Goal: Task Accomplishment & Management: Use online tool/utility

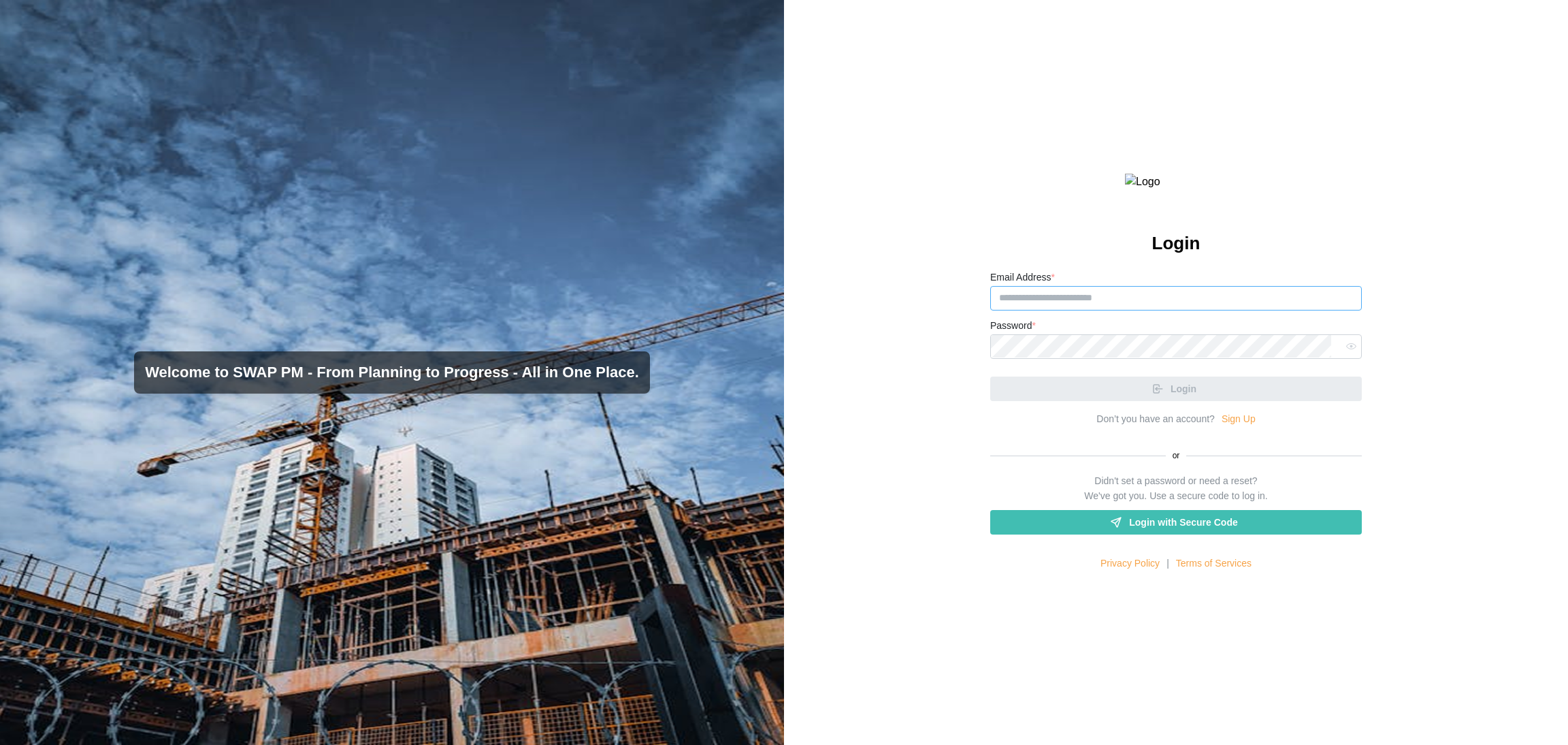
click at [1115, 310] on input "Email Address *" at bounding box center [1176, 298] width 372 height 24
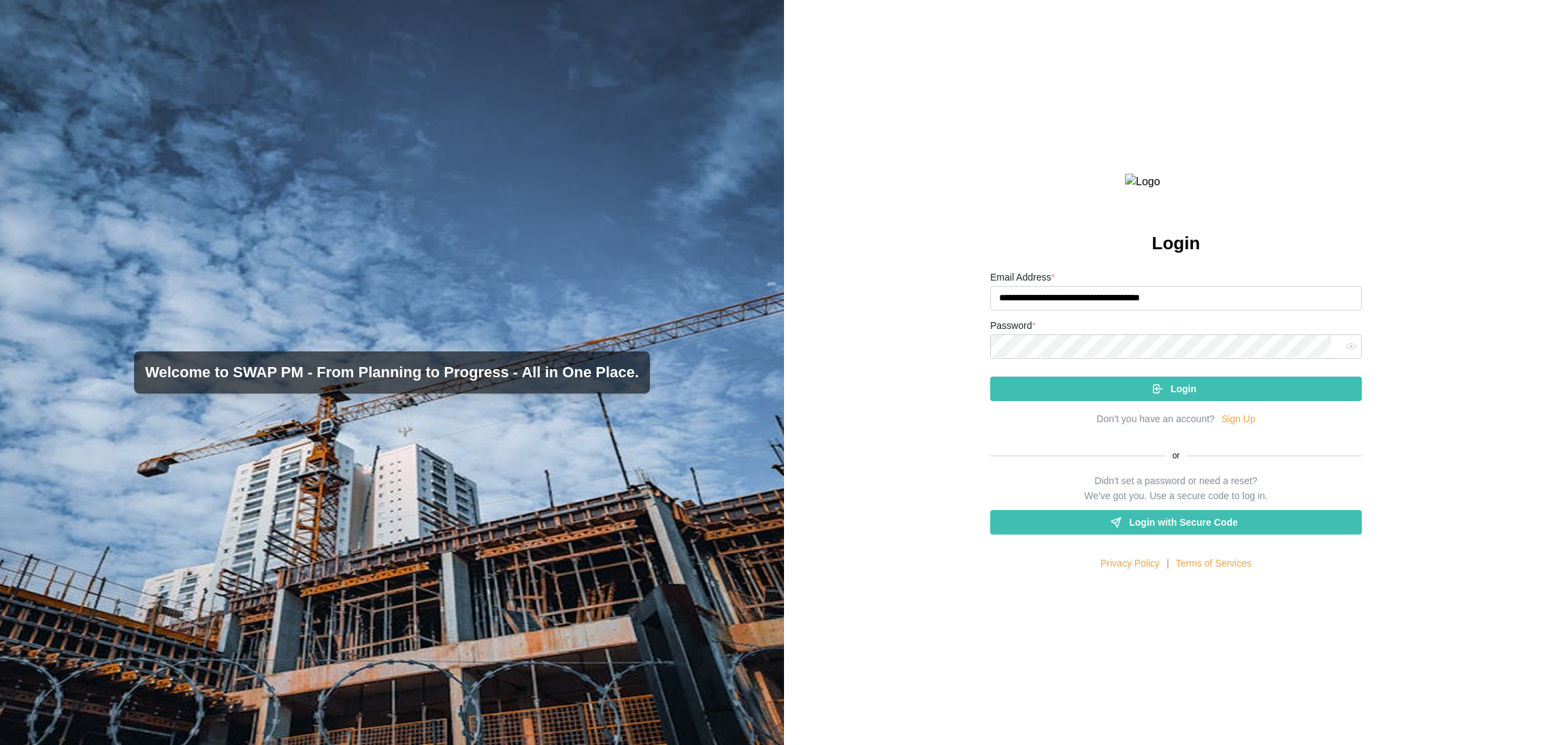
click at [1136, 310] on input "**********" at bounding box center [1176, 298] width 372 height 24
type input "**********"
click at [1151, 395] on icon "submit" at bounding box center [1157, 388] width 13 height 13
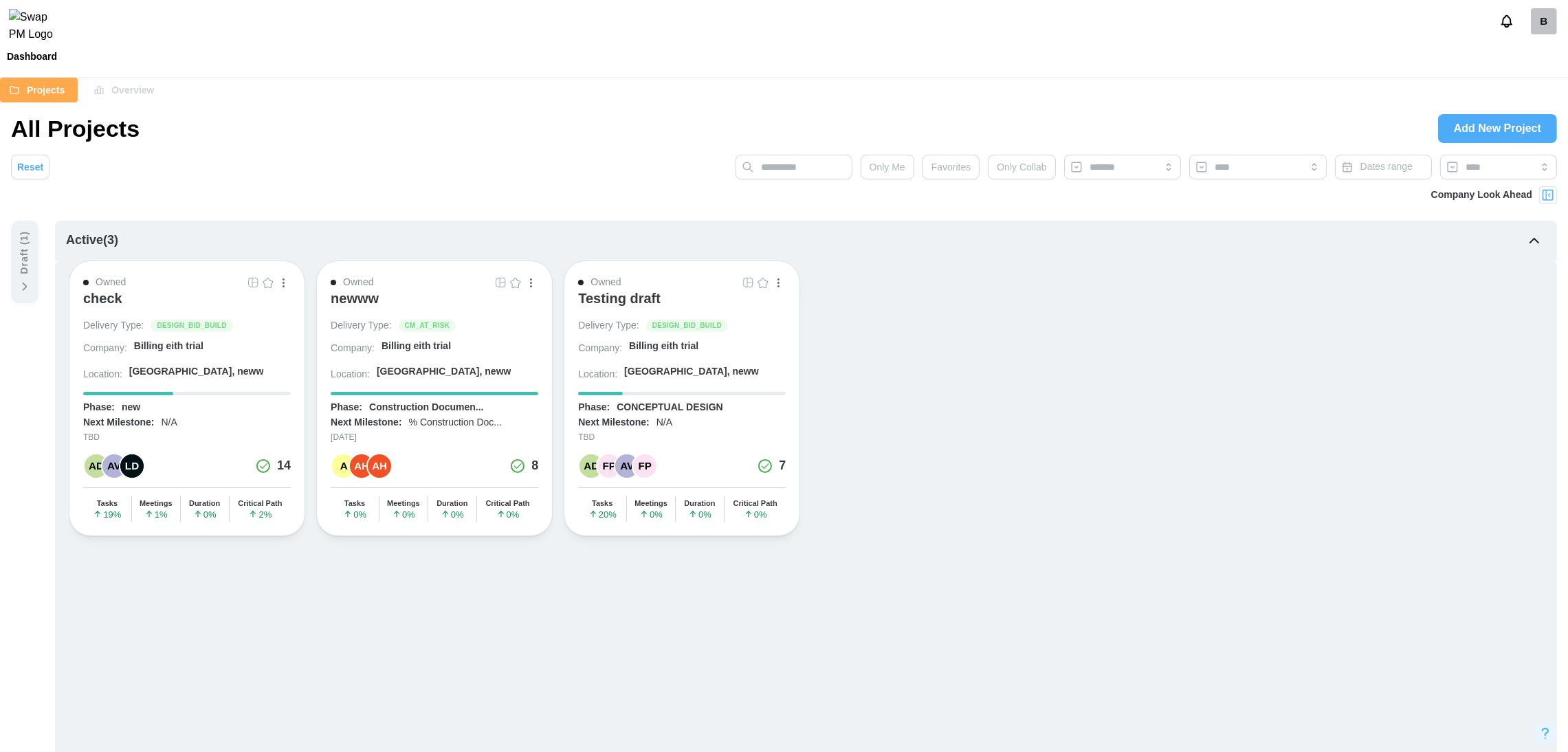
click at [253, 284] on img "button" at bounding box center [252, 282] width 11 height 11
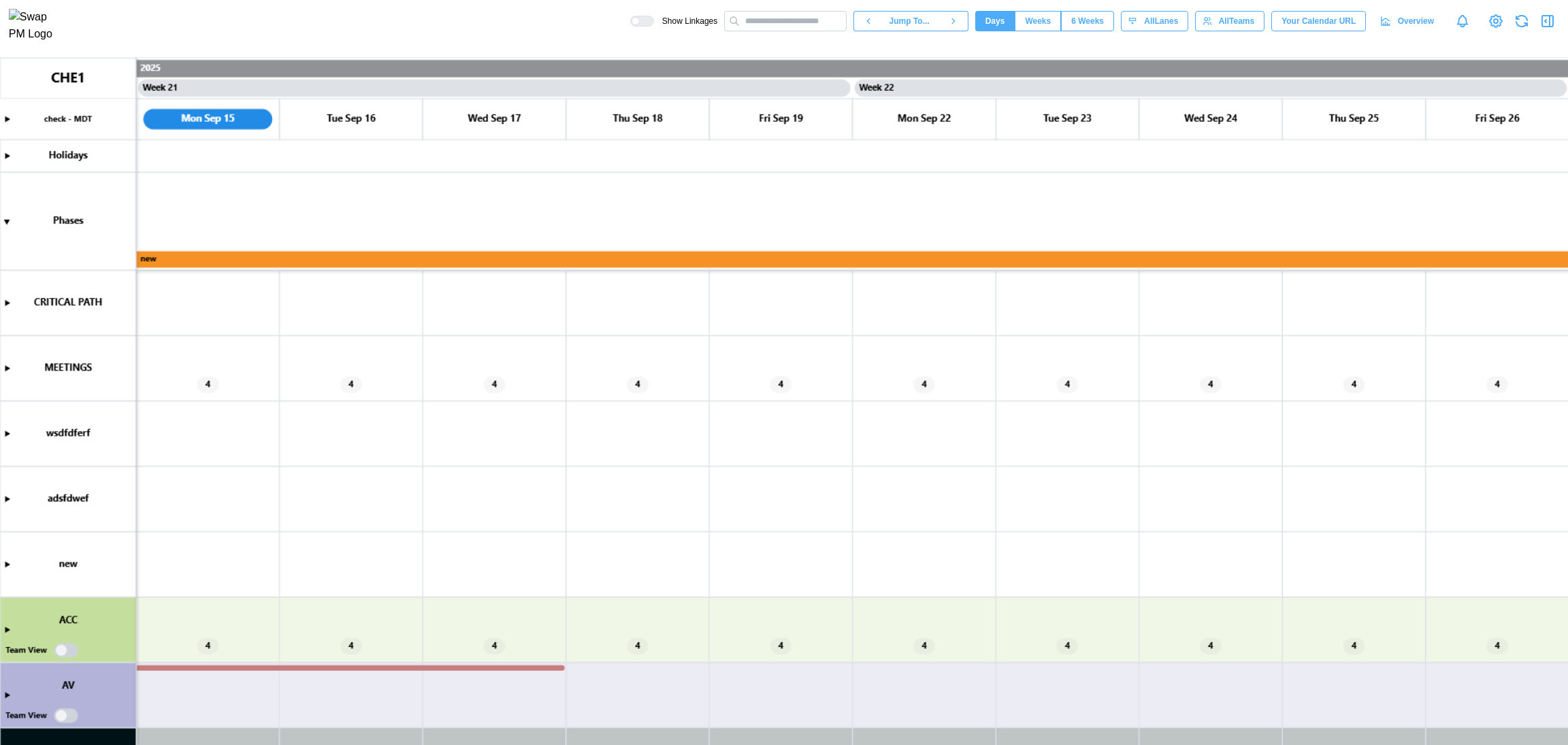
scroll to position [0, 14314]
click at [6, 371] on canvas at bounding box center [784, 401] width 1568 height 687
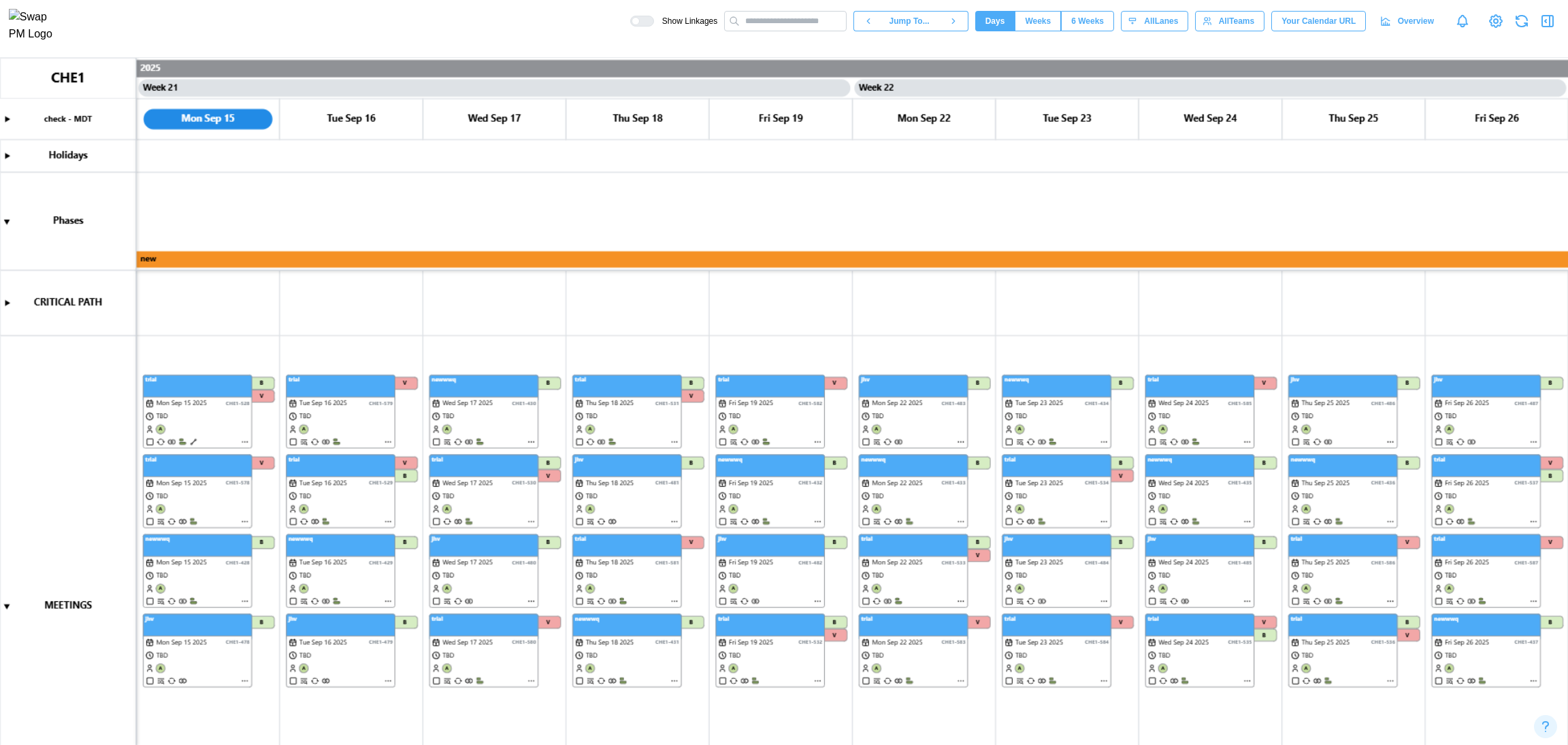
click at [1044, 17] on span "Weeks" at bounding box center [1037, 21] width 26 height 19
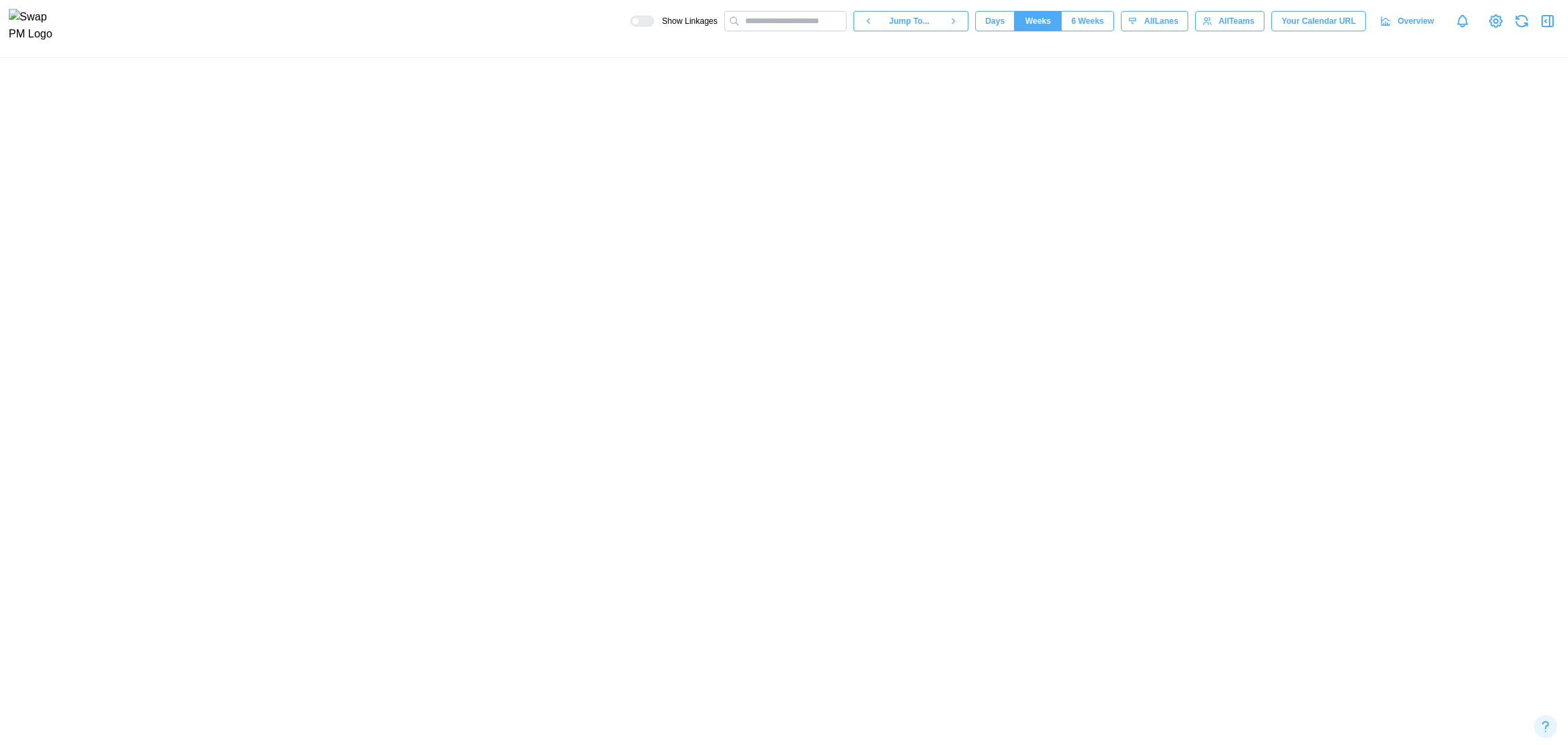
click at [1086, 28] on span "6 Weeks" at bounding box center [1087, 21] width 33 height 19
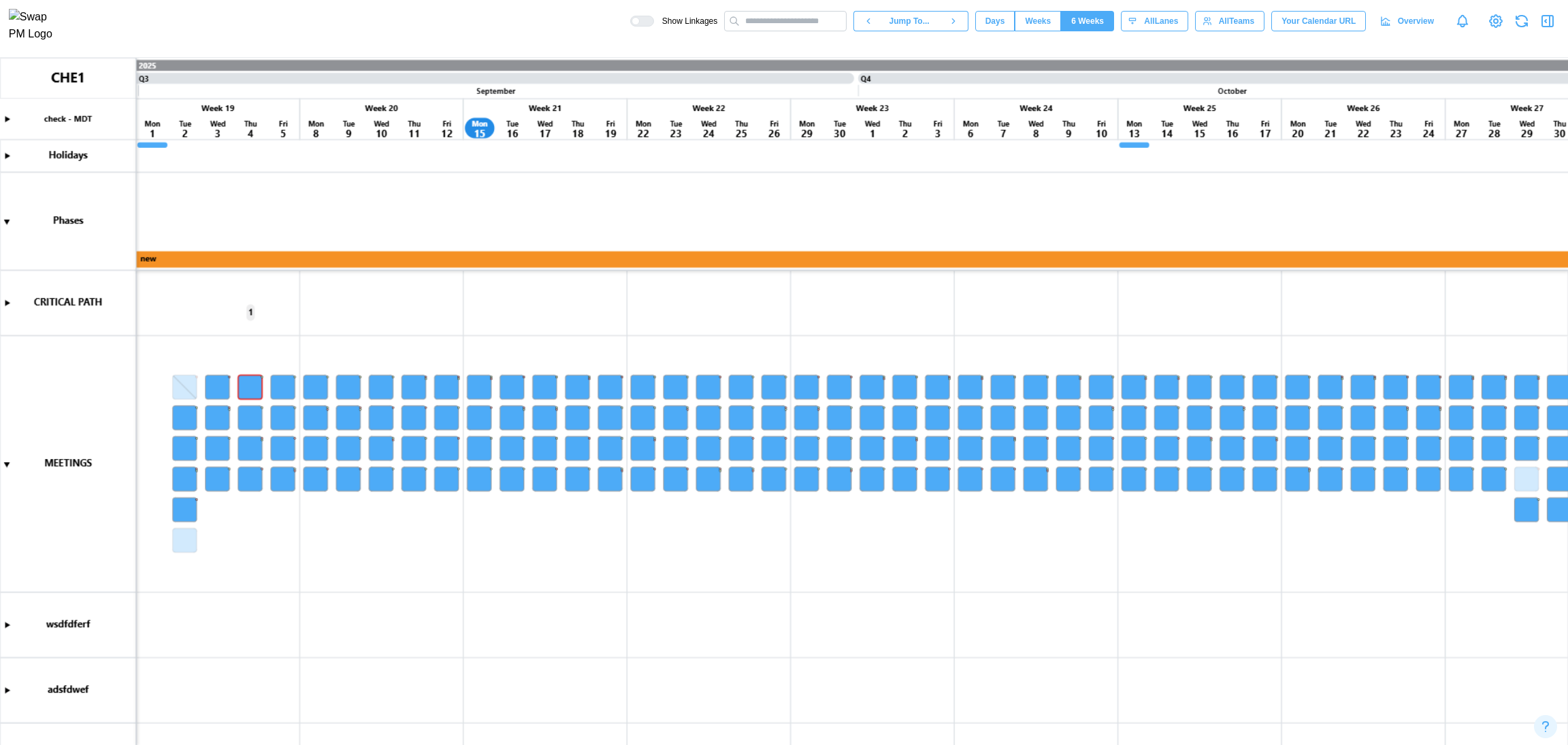
scroll to position [0, 2944]
click at [1051, 25] on span "Weeks" at bounding box center [1037, 21] width 26 height 19
